Goal: Task Accomplishment & Management: Manage account settings

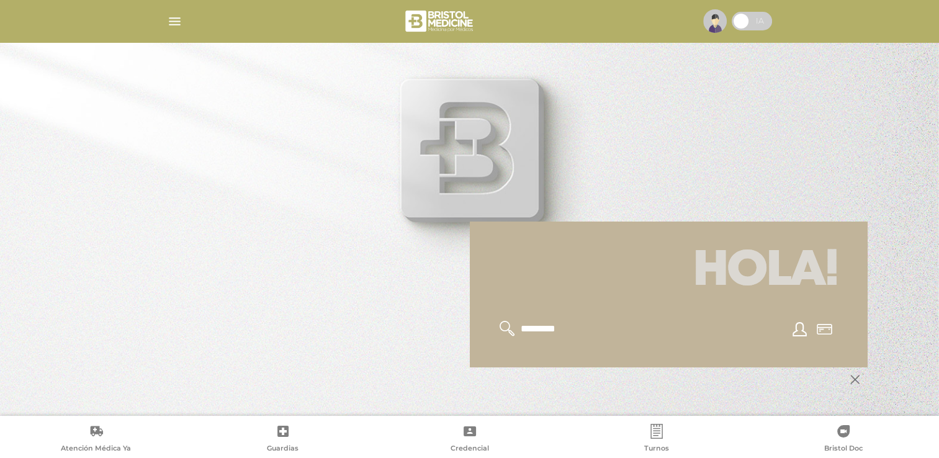
scroll to position [149, 0]
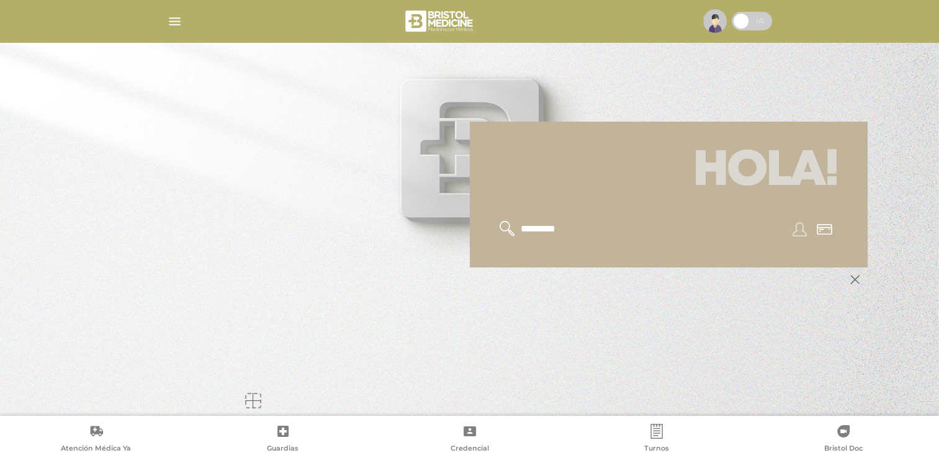
drag, startPoint x: 802, startPoint y: 233, endPoint x: 726, endPoint y: 236, distance: 75.8
click at [801, 233] on icon at bounding box center [800, 229] width 14 height 14
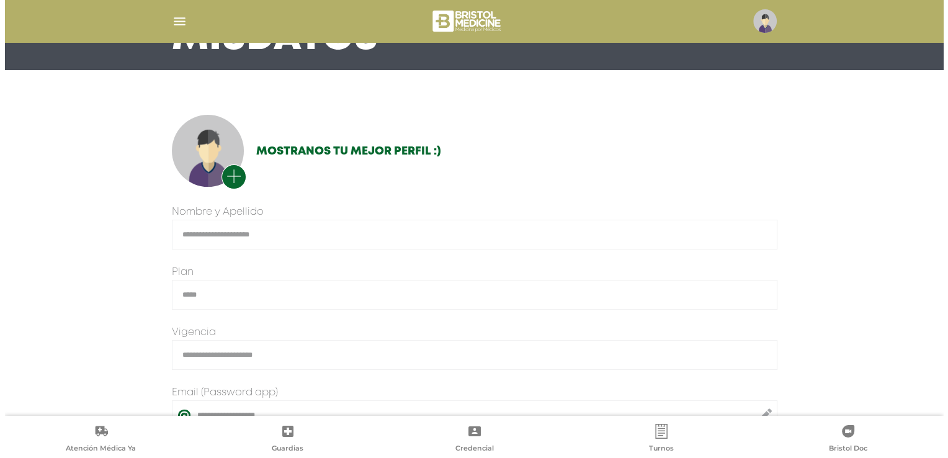
scroll to position [63, 0]
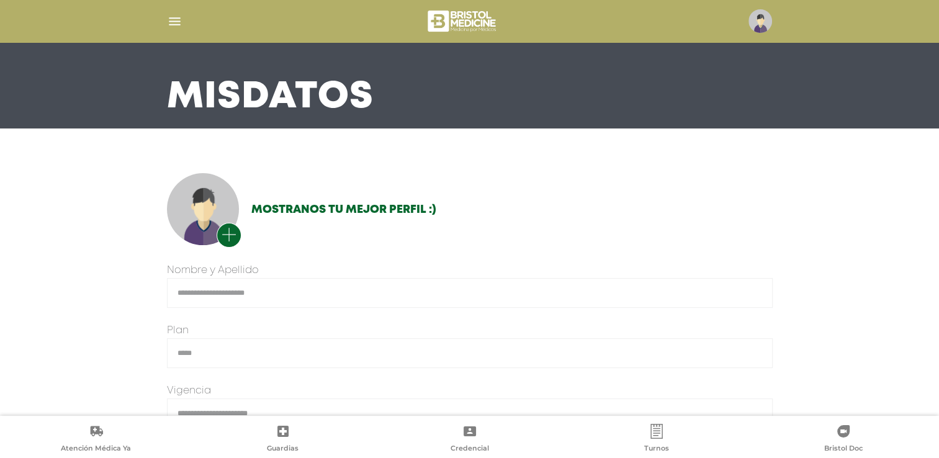
click at [171, 21] on img "button" at bounding box center [175, 22] width 16 height 16
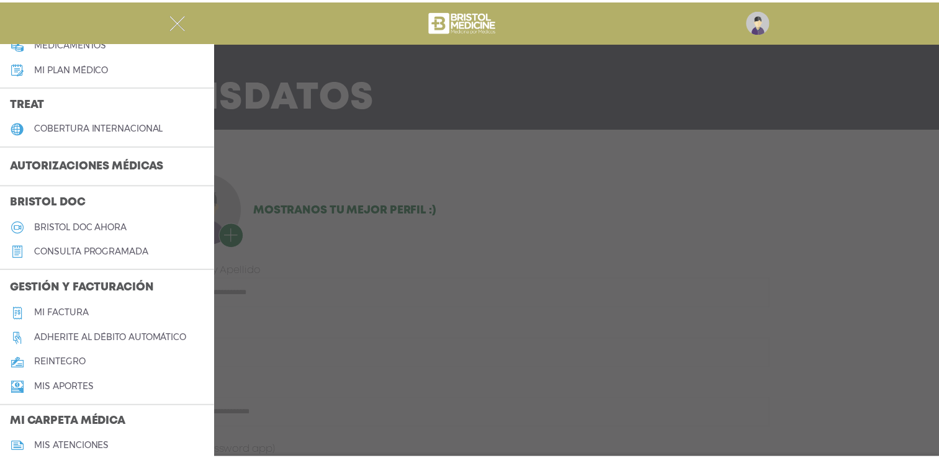
scroll to position [248, 0]
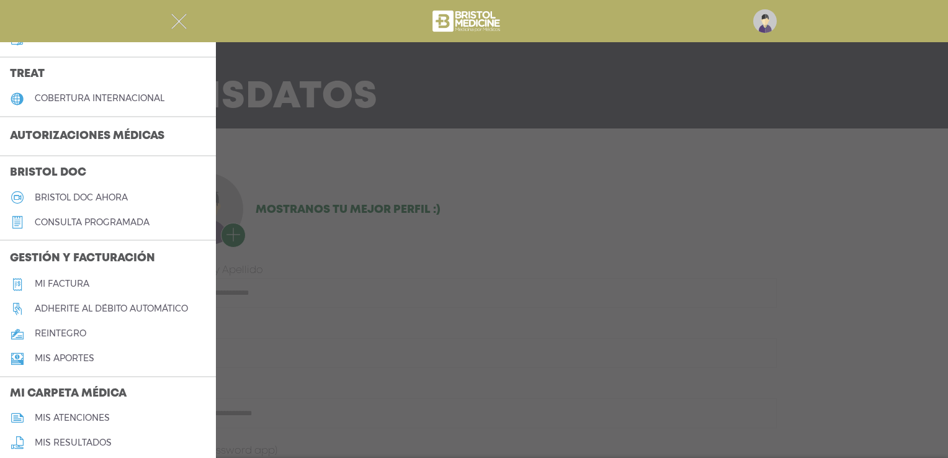
click at [59, 279] on h5 "Mi factura" at bounding box center [62, 284] width 55 height 11
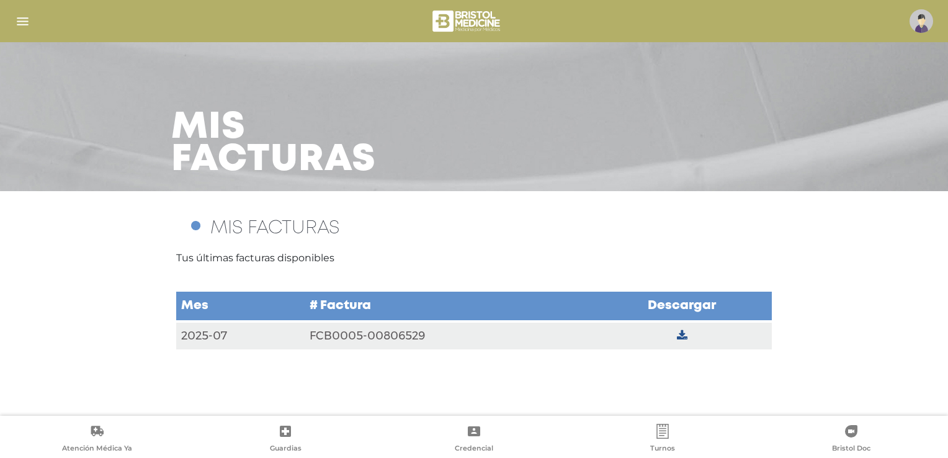
click at [673, 334] on td at bounding box center [682, 336] width 179 height 29
click at [685, 337] on icon at bounding box center [682, 335] width 11 height 11
click at [14, 15] on div at bounding box center [474, 21] width 948 height 30
click at [22, 15] on img "button" at bounding box center [23, 22] width 16 height 16
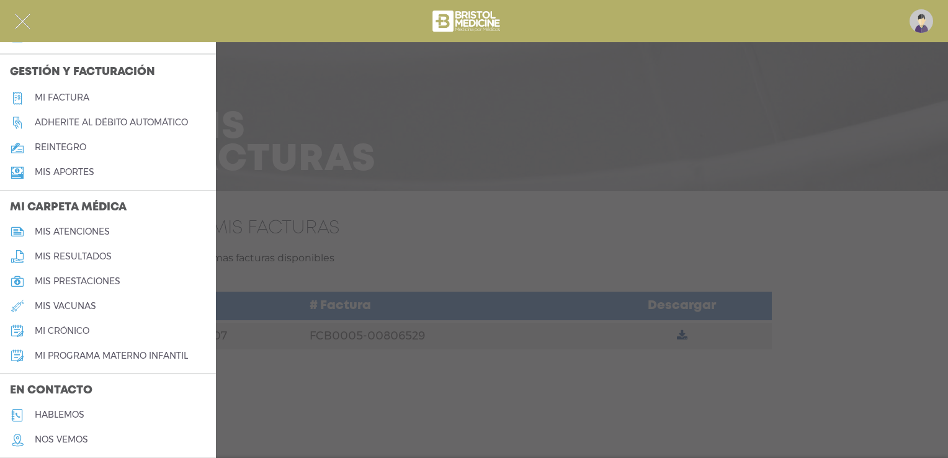
scroll to position [474, 0]
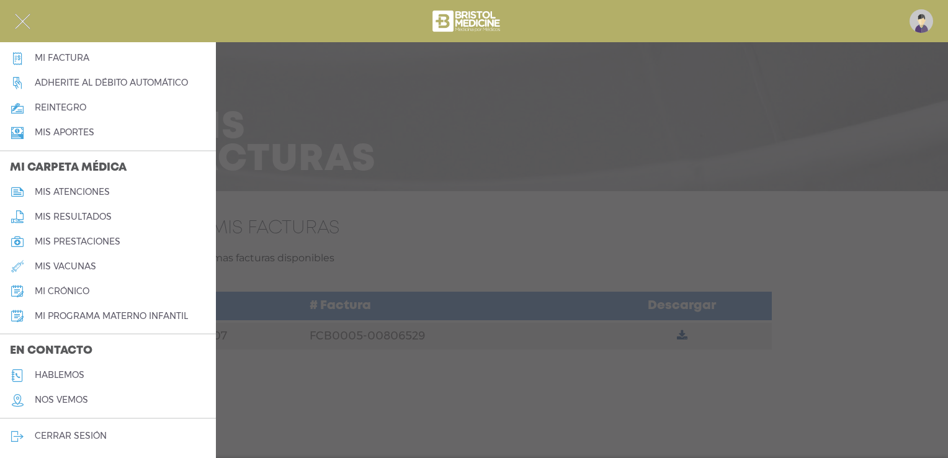
click at [60, 81] on h5 "Adherite al débito automático" at bounding box center [111, 83] width 153 height 11
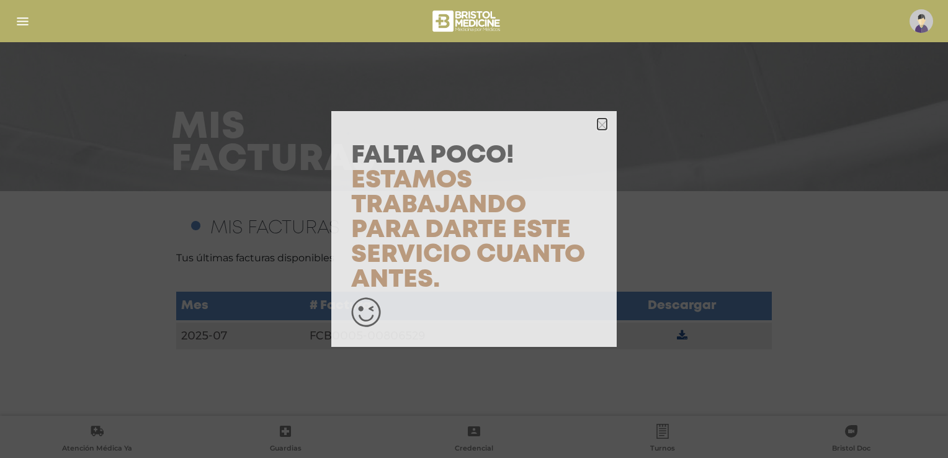
click at [605, 125] on icon "button" at bounding box center [602, 124] width 9 height 9
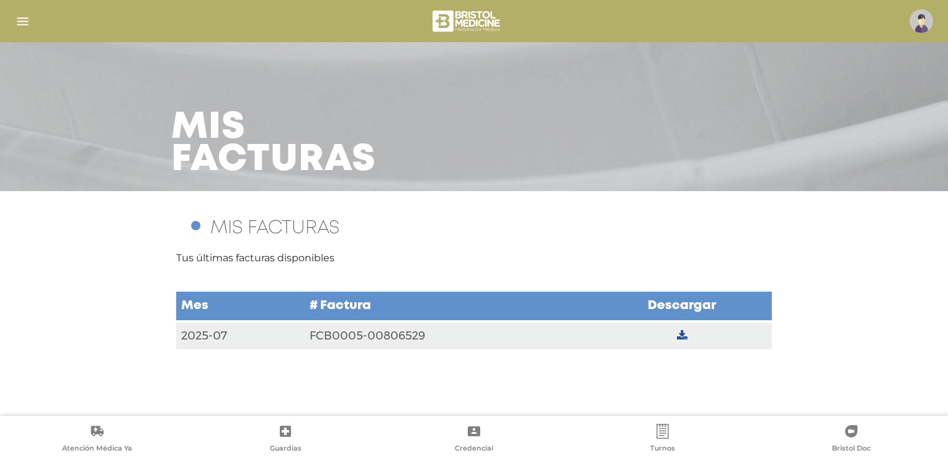
click at [22, 22] on img "button" at bounding box center [23, 22] width 16 height 16
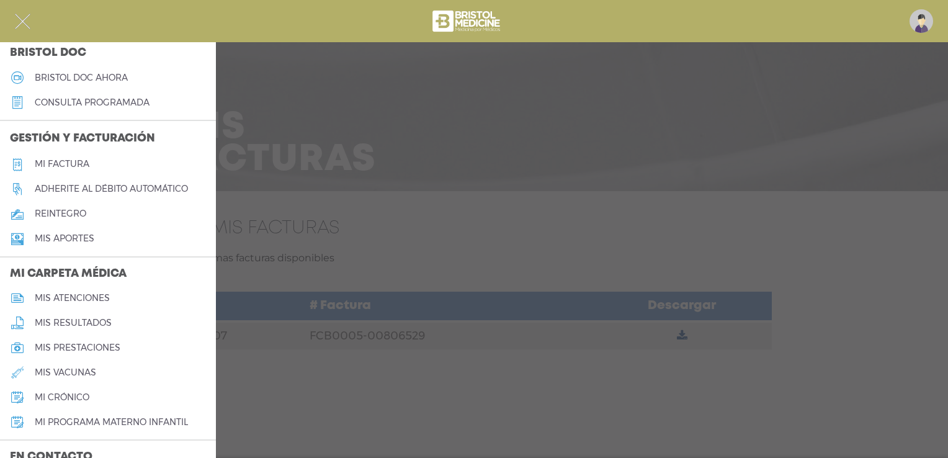
scroll to position [350, 0]
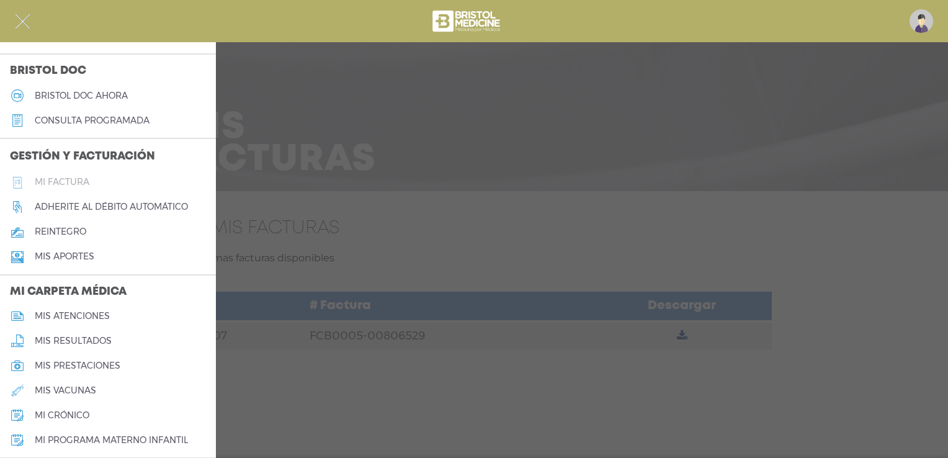
click at [55, 187] on link "Mi factura" at bounding box center [108, 182] width 216 height 25
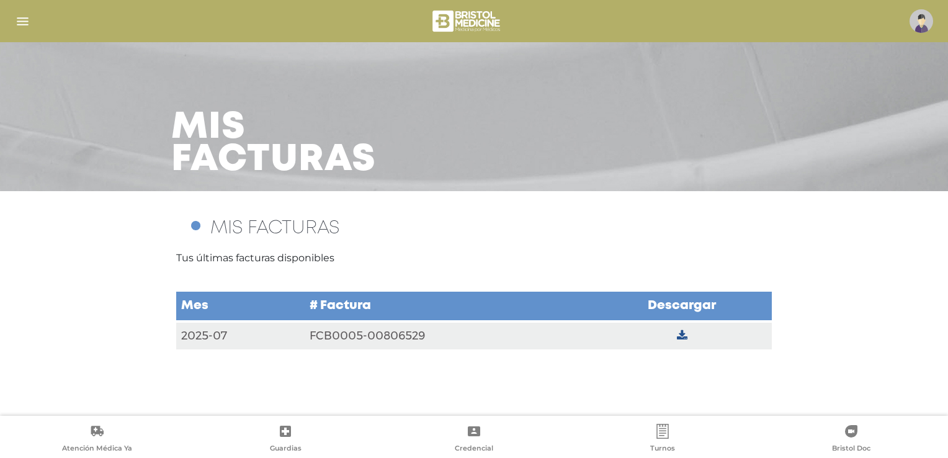
click at [21, 20] on img "button" at bounding box center [23, 22] width 16 height 16
